Goal: Task Accomplishment & Management: Manage account settings

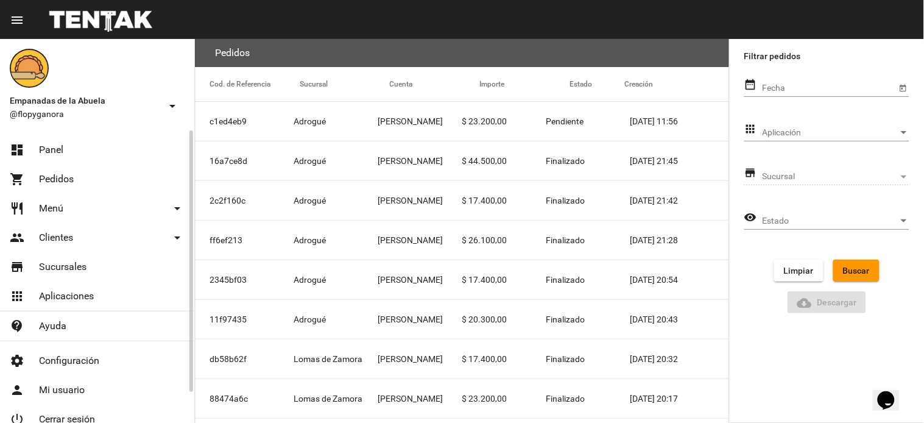
click at [88, 152] on link "dashboard Panel" at bounding box center [97, 149] width 194 height 29
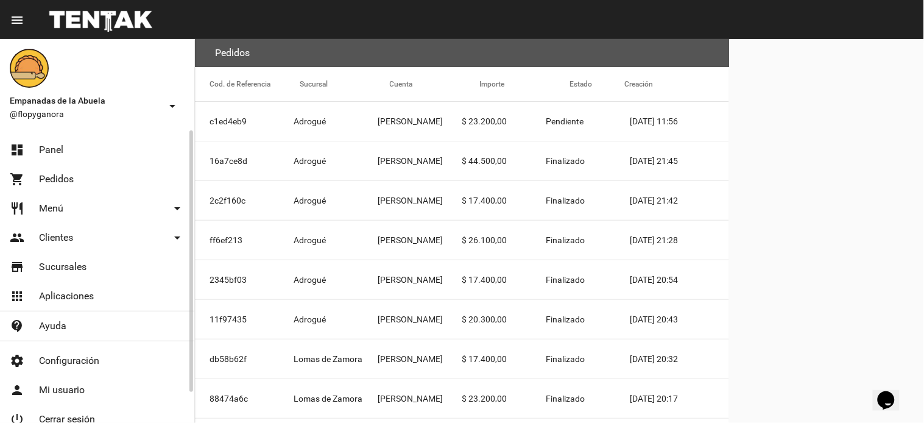
click at [128, 154] on link "dashboard Panel" at bounding box center [97, 149] width 194 height 29
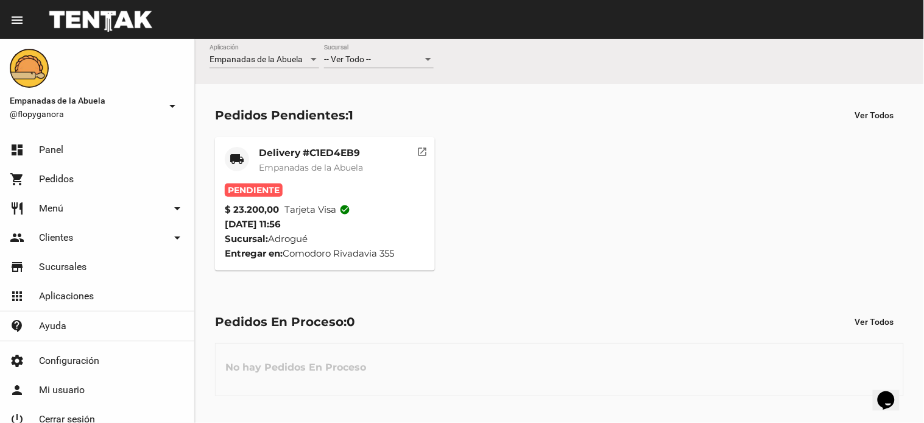
click at [399, 65] on div "-- Ver Todo -- Sucursal" at bounding box center [379, 56] width 110 height 24
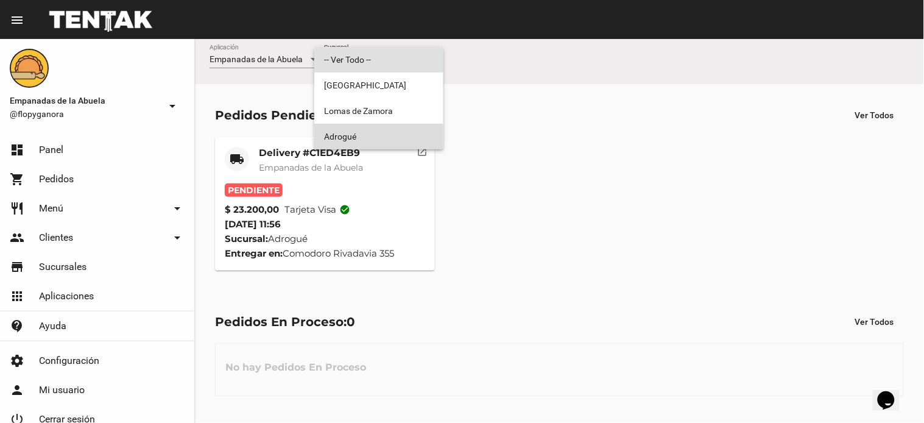
click at [360, 139] on span "Adrogué" at bounding box center [379, 137] width 110 height 26
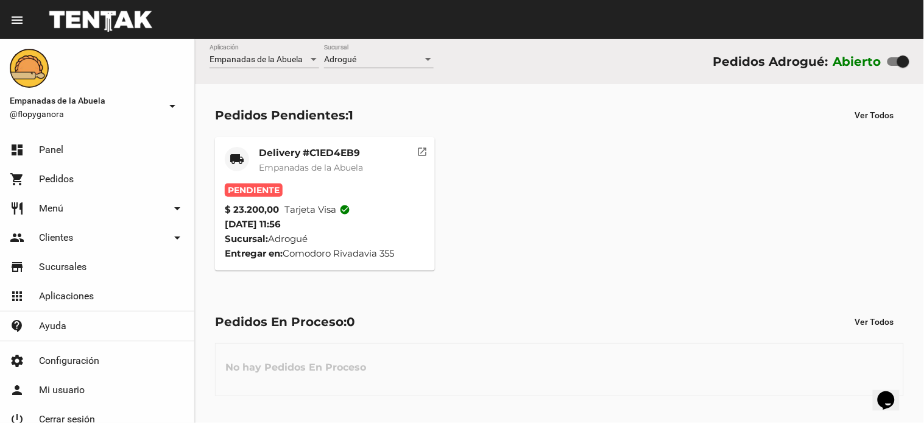
click at [400, 174] on mat-card-header "local_shipping Delivery #C1ED4EB9 Empanadas de [GEOGRAPHIC_DATA]" at bounding box center [325, 165] width 200 height 37
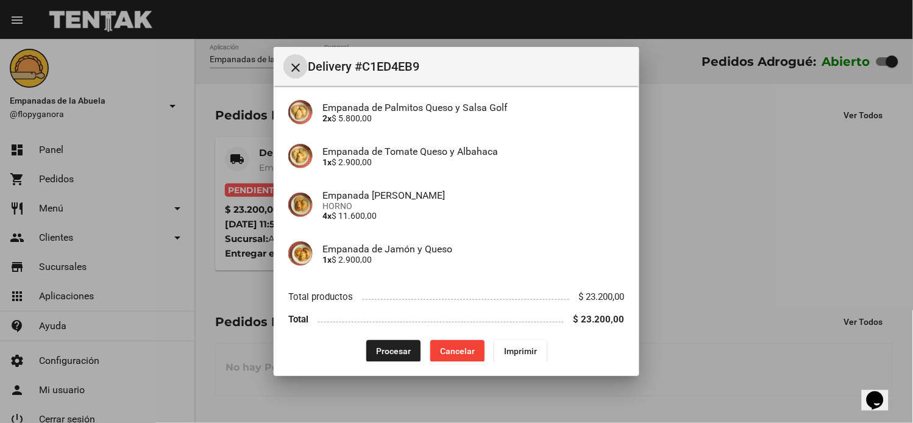
scroll to position [108, 0]
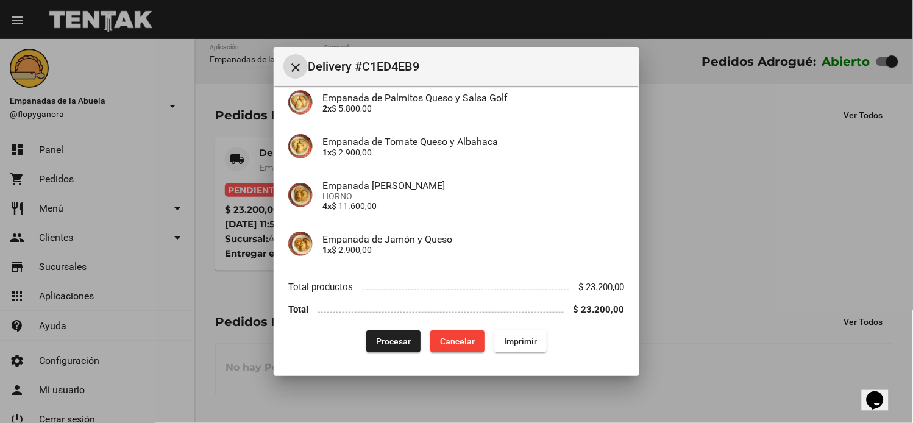
click at [533, 345] on button "Imprimir" at bounding box center [520, 341] width 52 height 22
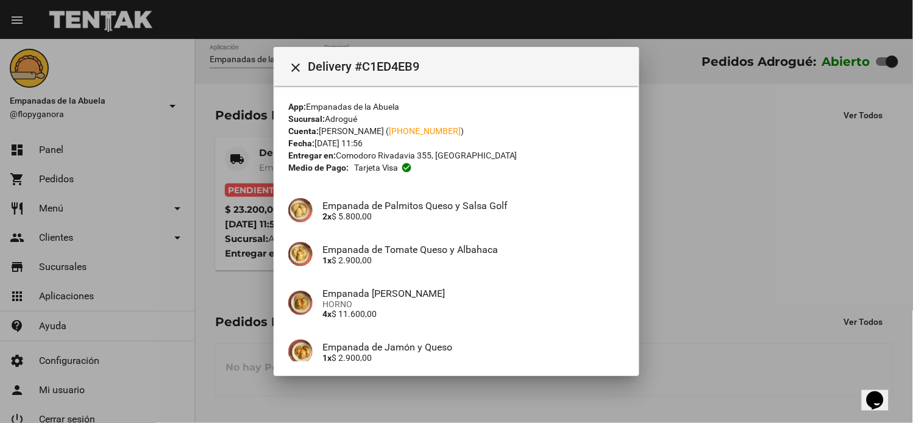
click at [745, 223] on div at bounding box center [456, 211] width 913 height 423
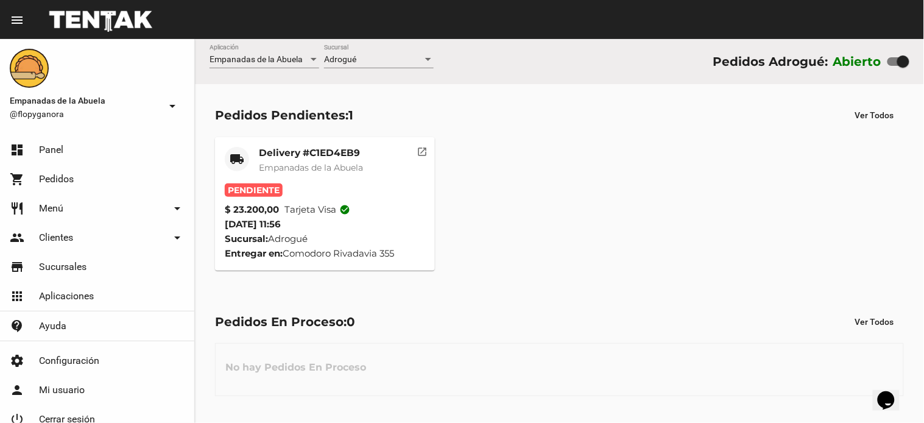
click at [402, 233] on div "Sucursal: Adrogué" at bounding box center [325, 239] width 200 height 15
click at [388, 202] on div "$ 23.200,00 Tarjeta visa check_circle" at bounding box center [325, 209] width 200 height 15
click at [331, 161] on mat-card-subtitle "Empanadas de la Abuela" at bounding box center [311, 167] width 104 height 12
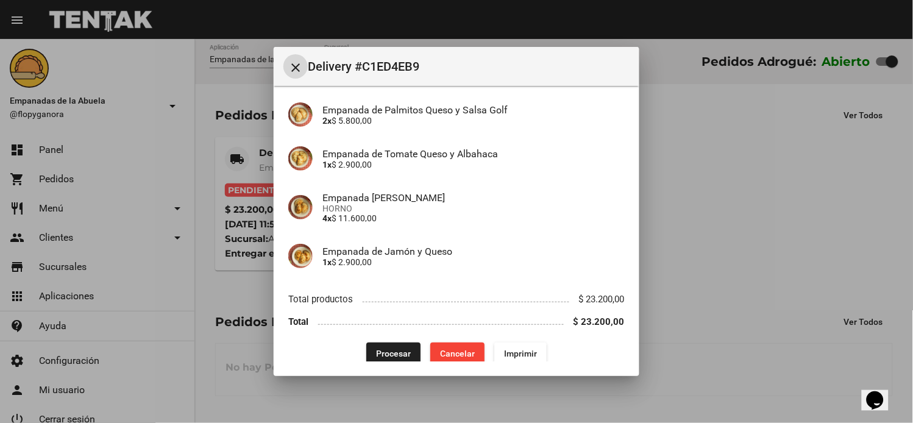
scroll to position [108, 0]
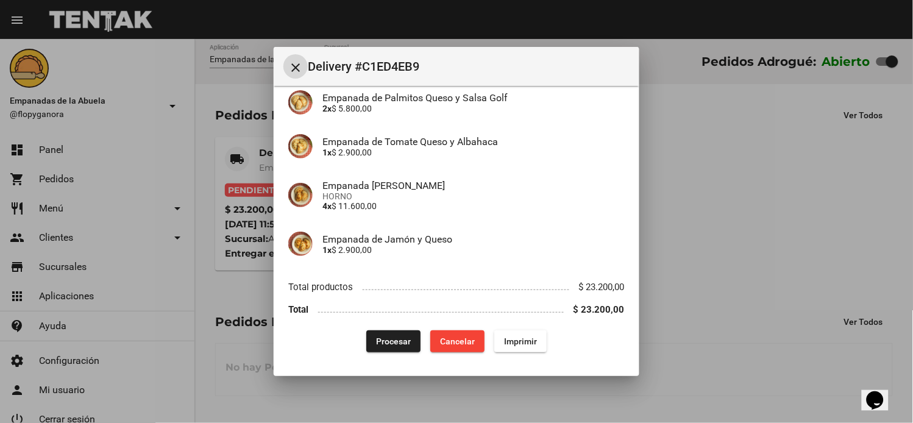
click at [399, 344] on span "Procesar" at bounding box center [393, 341] width 35 height 10
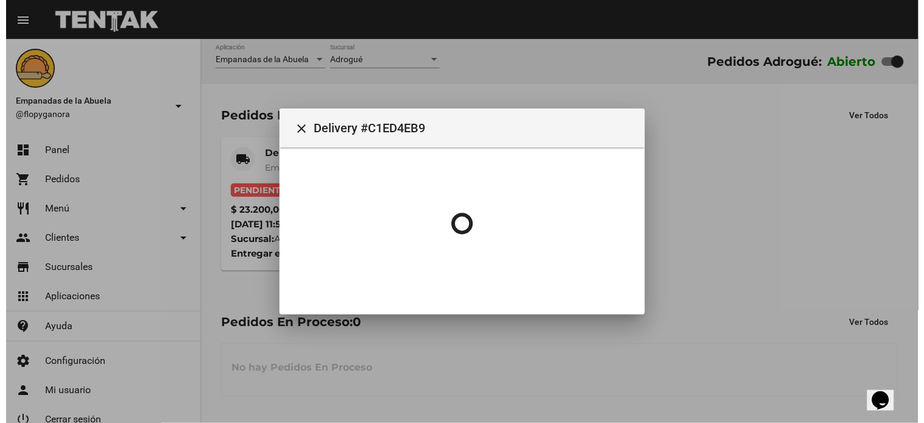
scroll to position [0, 0]
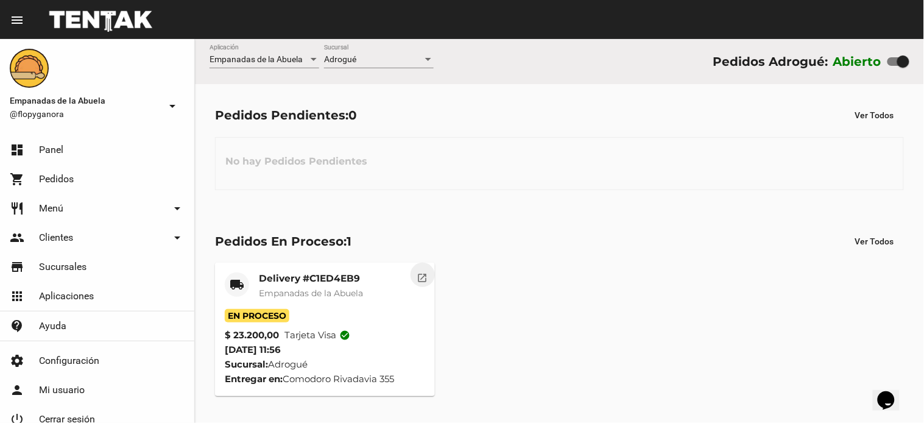
click at [417, 275] on button "open_in_new" at bounding box center [423, 275] width 24 height 24
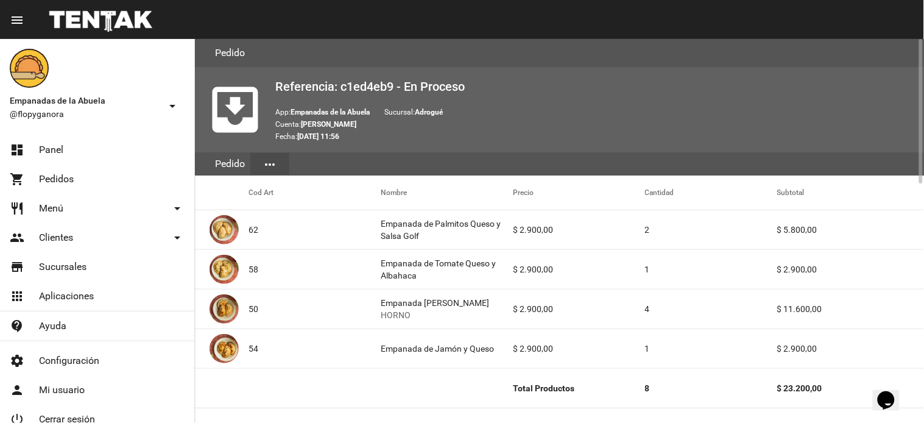
scroll to position [609, 0]
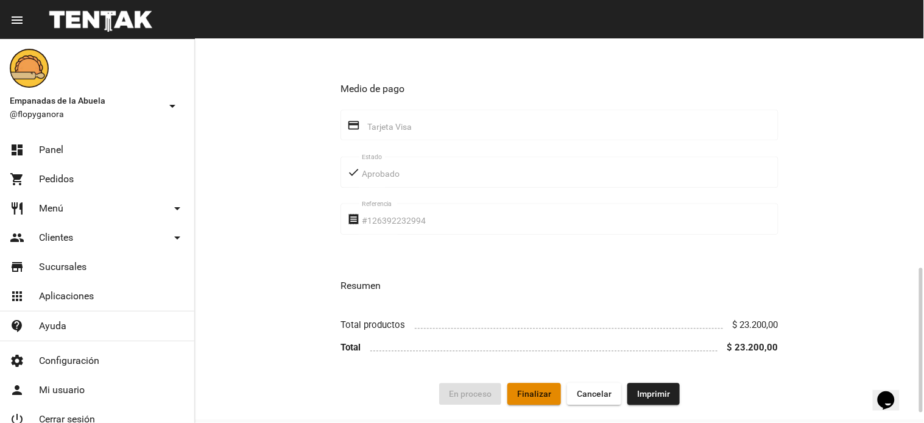
click at [547, 397] on span "Finalizar" at bounding box center [534, 394] width 34 height 10
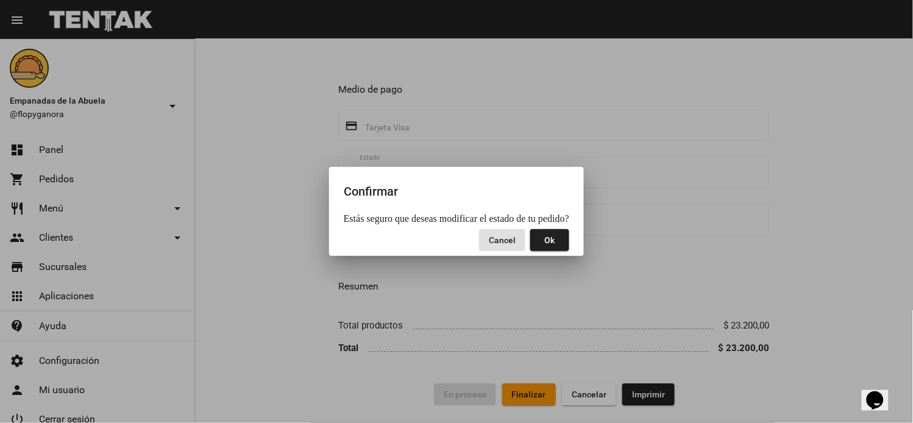
click at [536, 230] on button "Ok" at bounding box center [549, 240] width 39 height 22
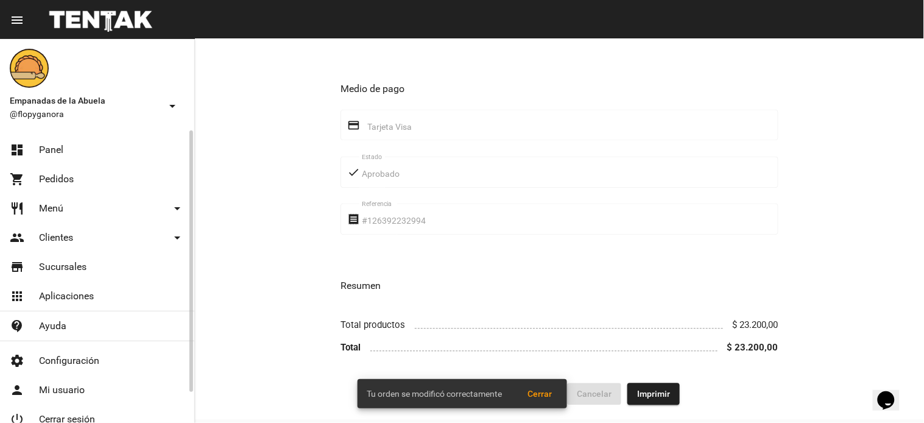
click at [112, 141] on link "dashboard Panel" at bounding box center [97, 149] width 194 height 29
